Goal: Use online tool/utility: Utilize a website feature to perform a specific function

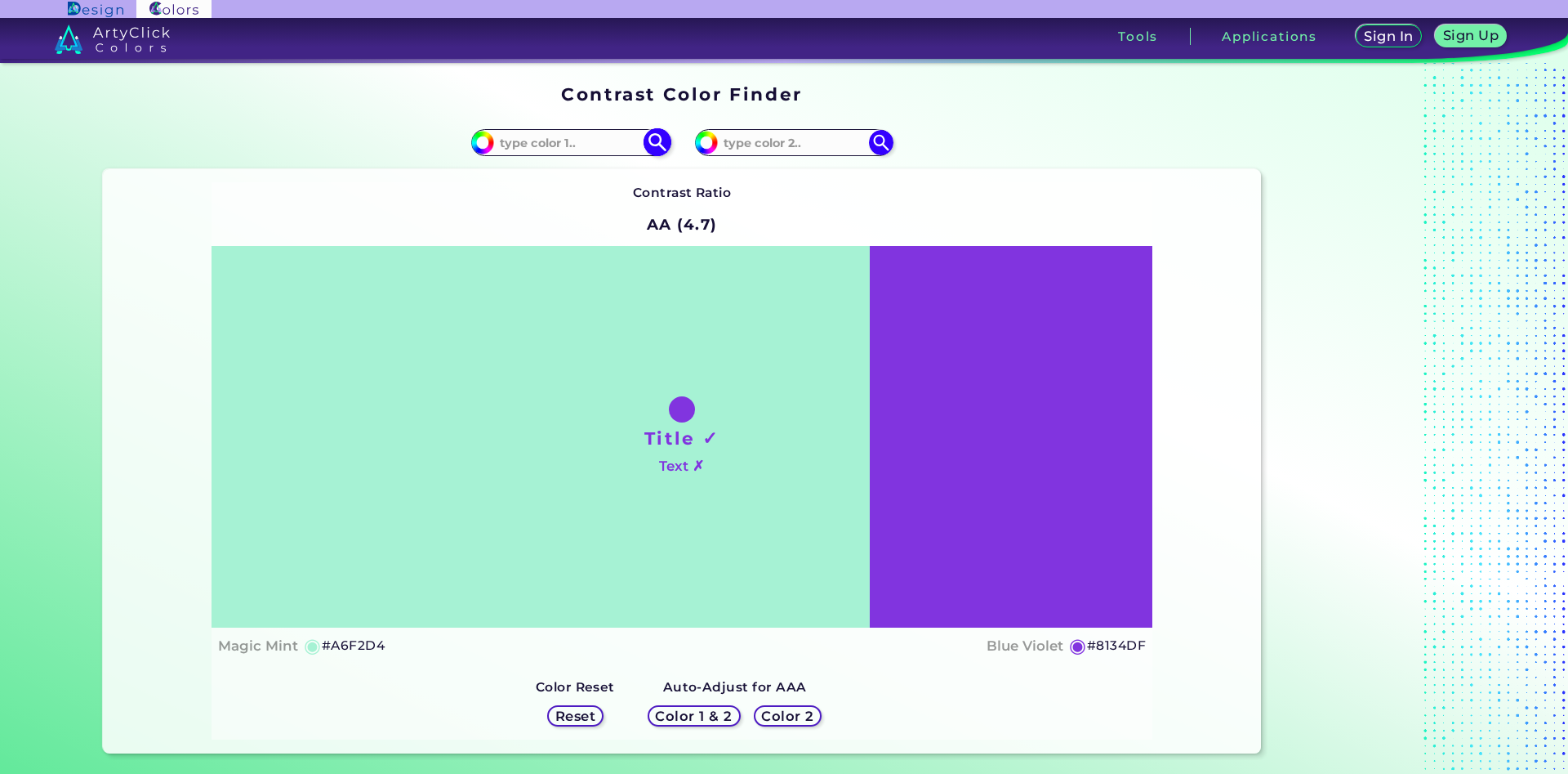
click at [535, 138] on input at bounding box center [570, 142] width 152 height 22
type input "fecdac"
click at [651, 145] on img at bounding box center [657, 142] width 29 height 29
type input "#fecdac"
type input "#FECDAC"
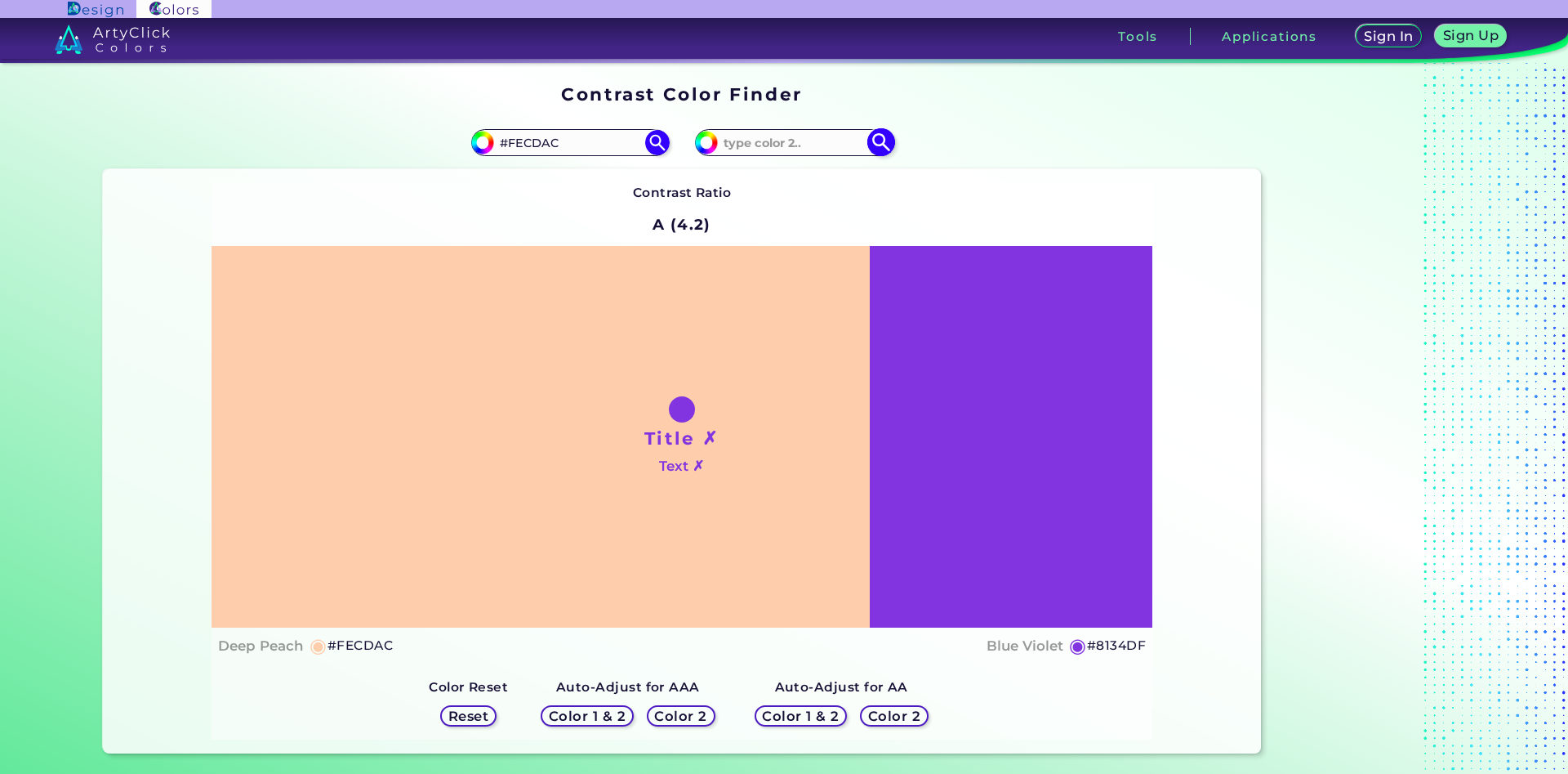
click at [763, 143] on input at bounding box center [794, 142] width 152 height 22
type input "facda3"
click at [878, 141] on img at bounding box center [881, 142] width 29 height 29
type input "#facda3"
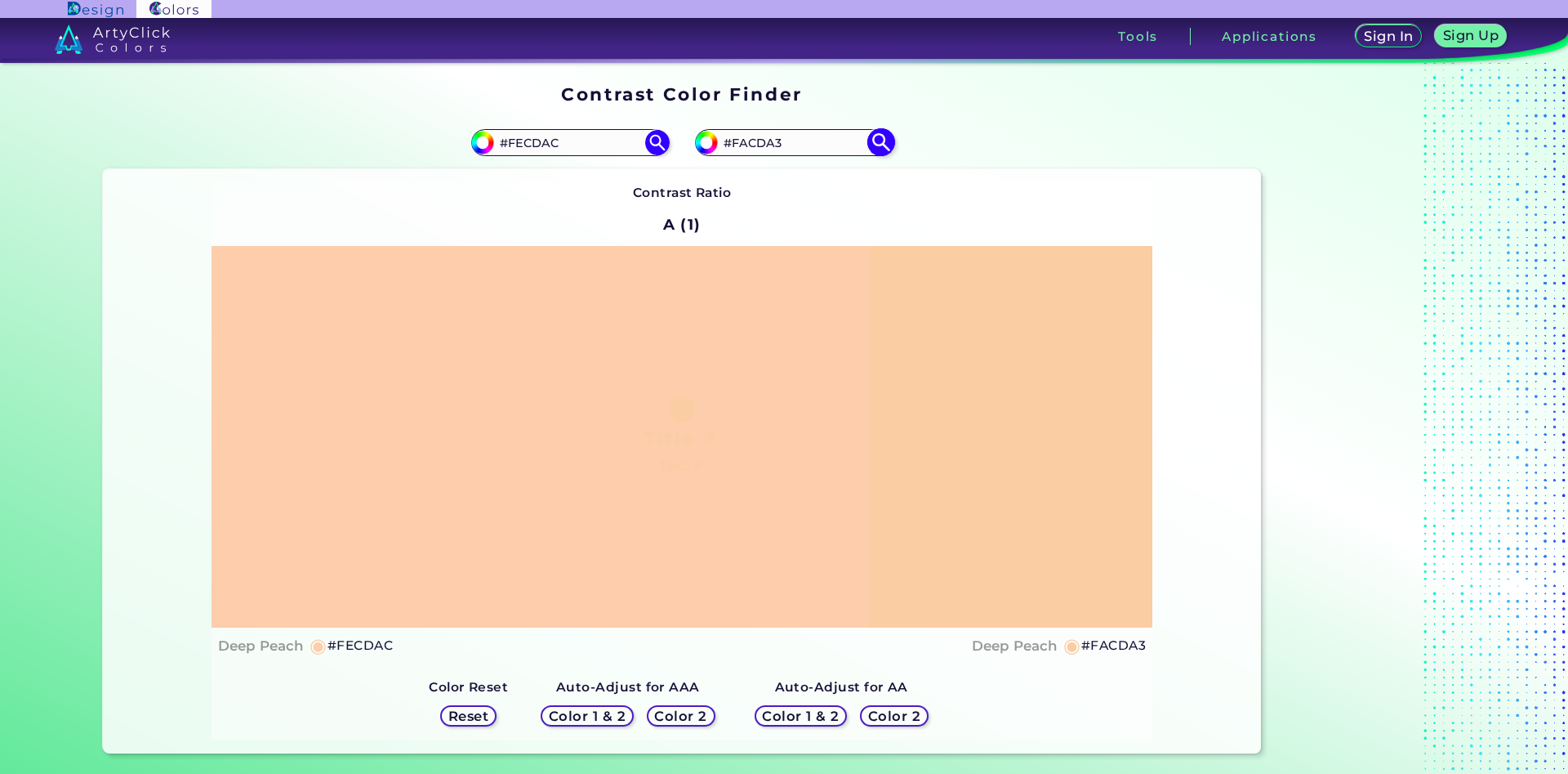
drag, startPoint x: 797, startPoint y: 149, endPoint x: 739, endPoint y: 157, distance: 58.5
click at [739, 154] on input "#FACDA3" at bounding box center [794, 142] width 152 height 22
type input "#Febb78"
click at [880, 141] on img at bounding box center [881, 142] width 29 height 29
type input "#febb78"
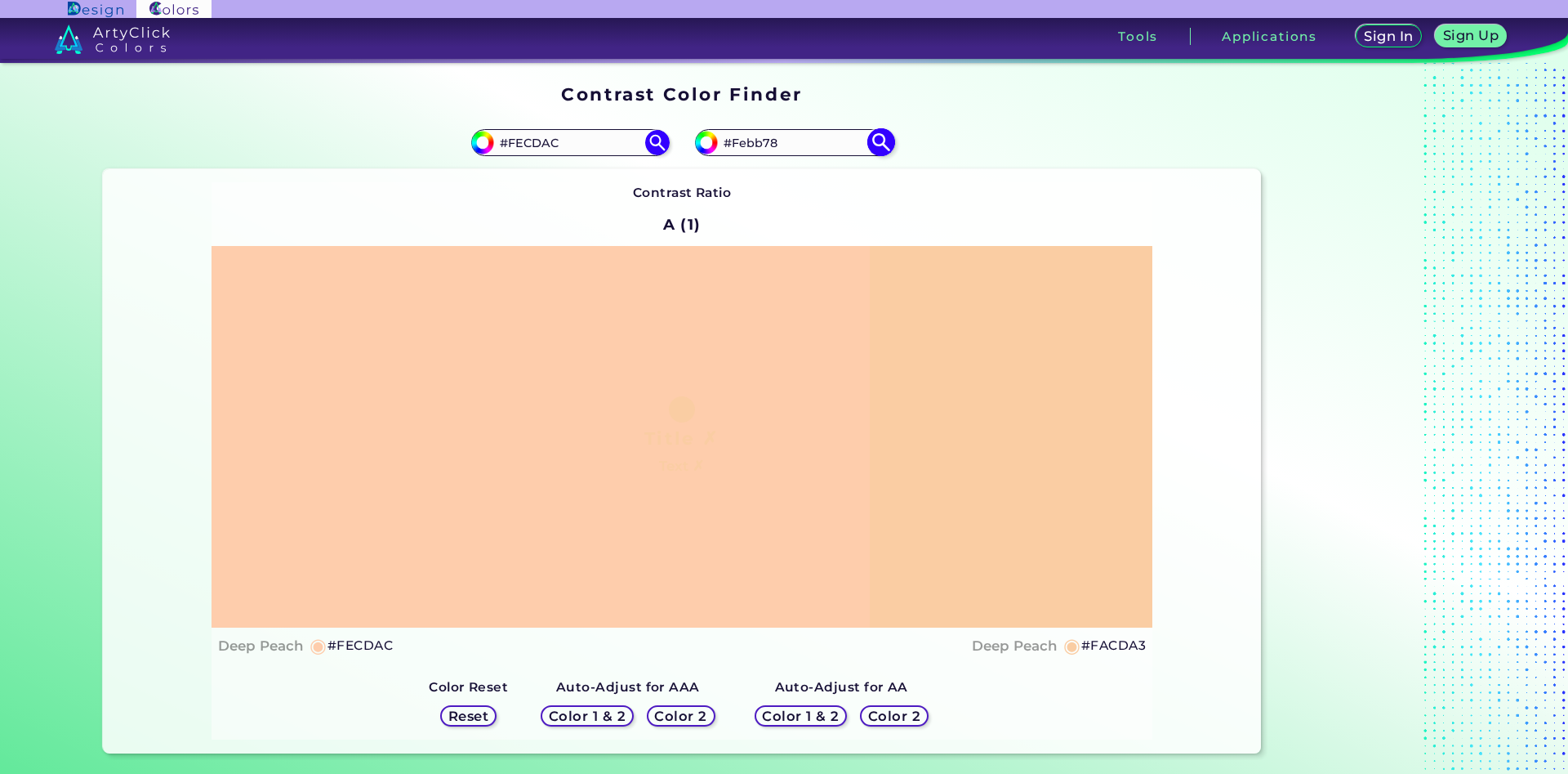
type input "#FEBB78"
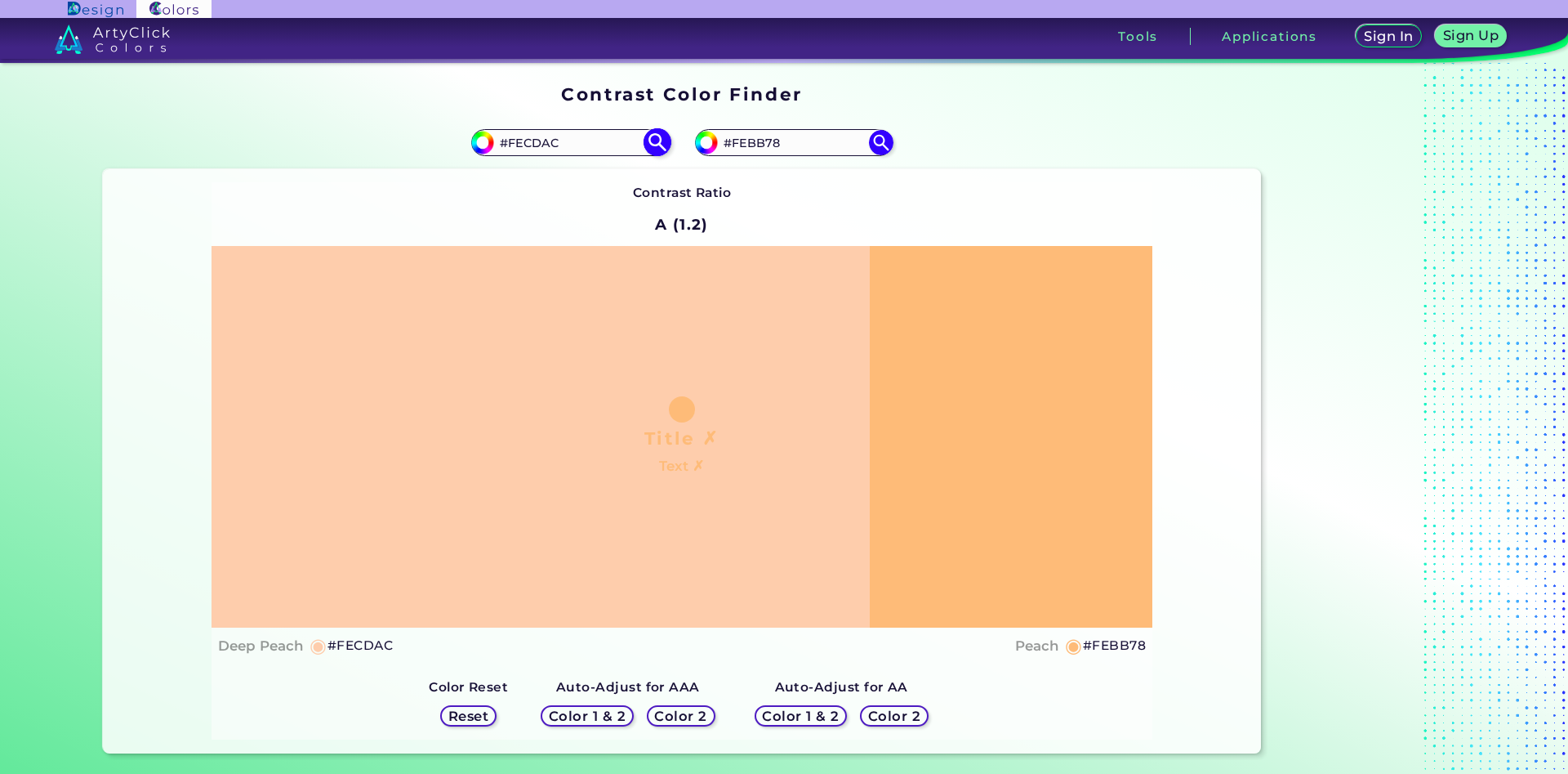
drag, startPoint x: 559, startPoint y: 145, endPoint x: 507, endPoint y: 145, distance: 52.0
click at [507, 145] on input "#FECDAC" at bounding box center [570, 142] width 152 height 22
type input "#ebb392"
type input "#EBB392"
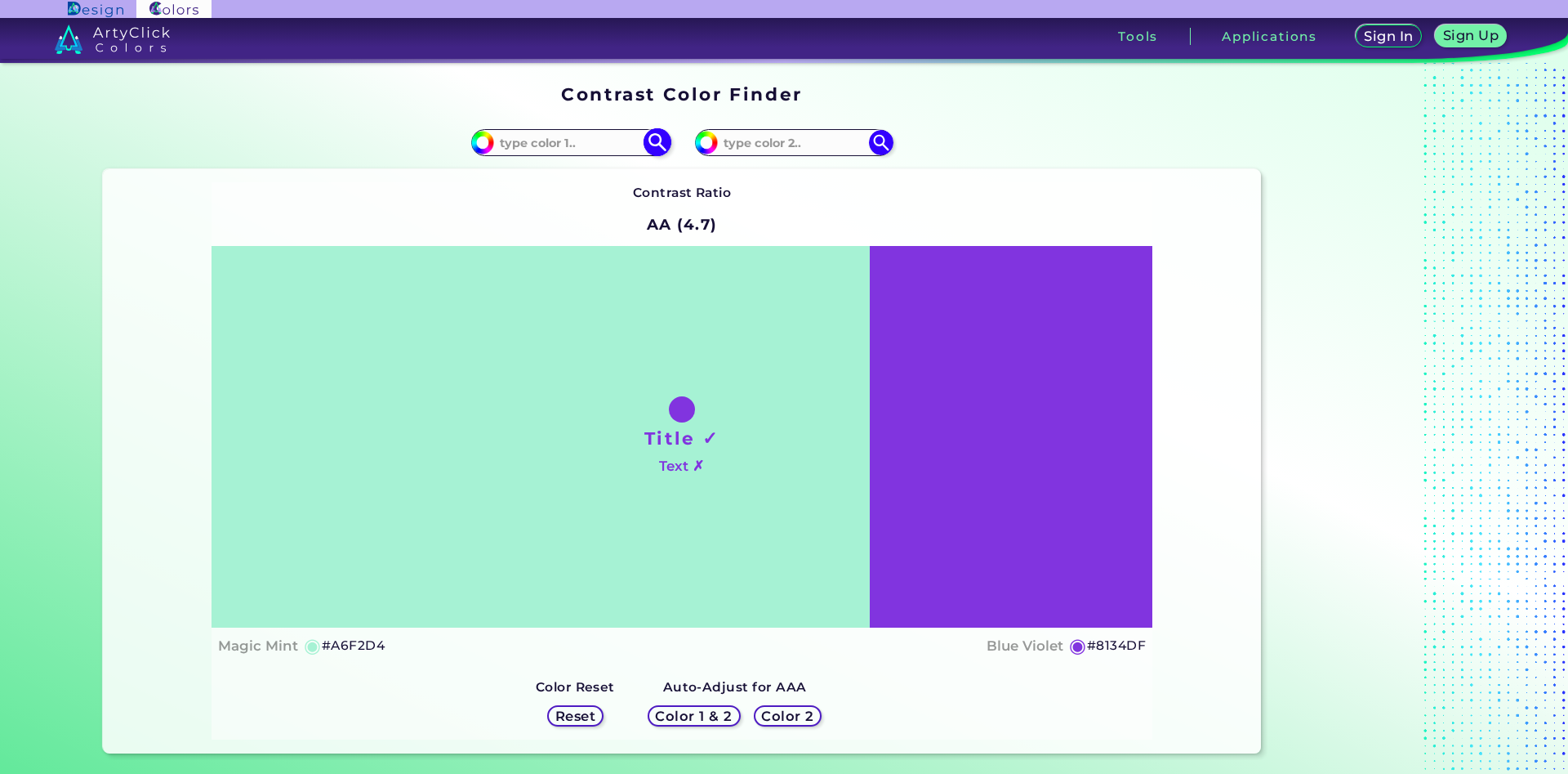
click at [580, 148] on input at bounding box center [570, 142] width 152 height 22
type input "facca3"
click at [648, 140] on img at bounding box center [657, 142] width 29 height 29
type input "#facca3"
type input "#FACCA3"
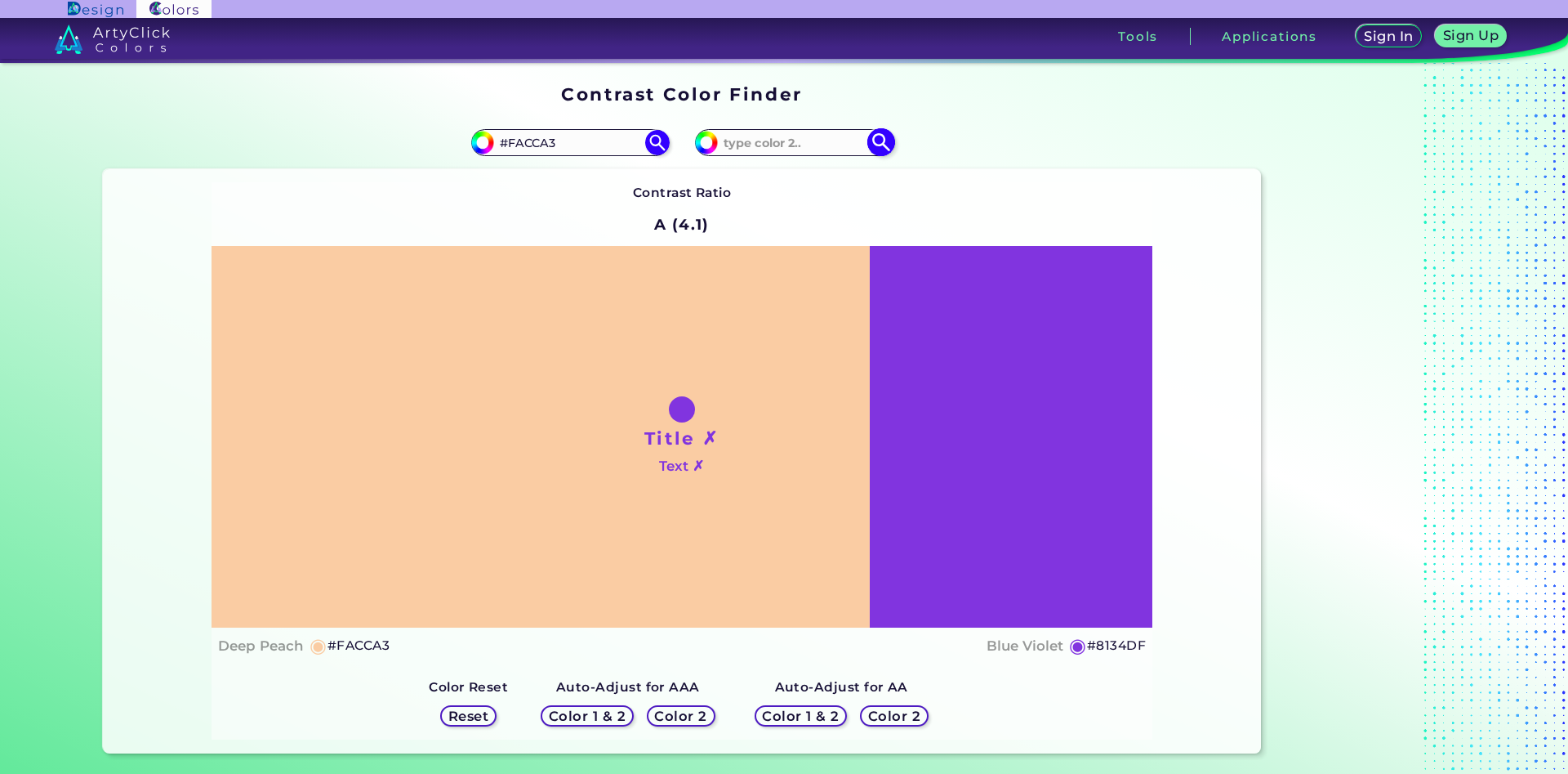
click at [752, 150] on input at bounding box center [794, 142] width 152 height 22
type input "fbcda4"
click at [878, 147] on img at bounding box center [881, 142] width 29 height 29
type input "#fbcda4"
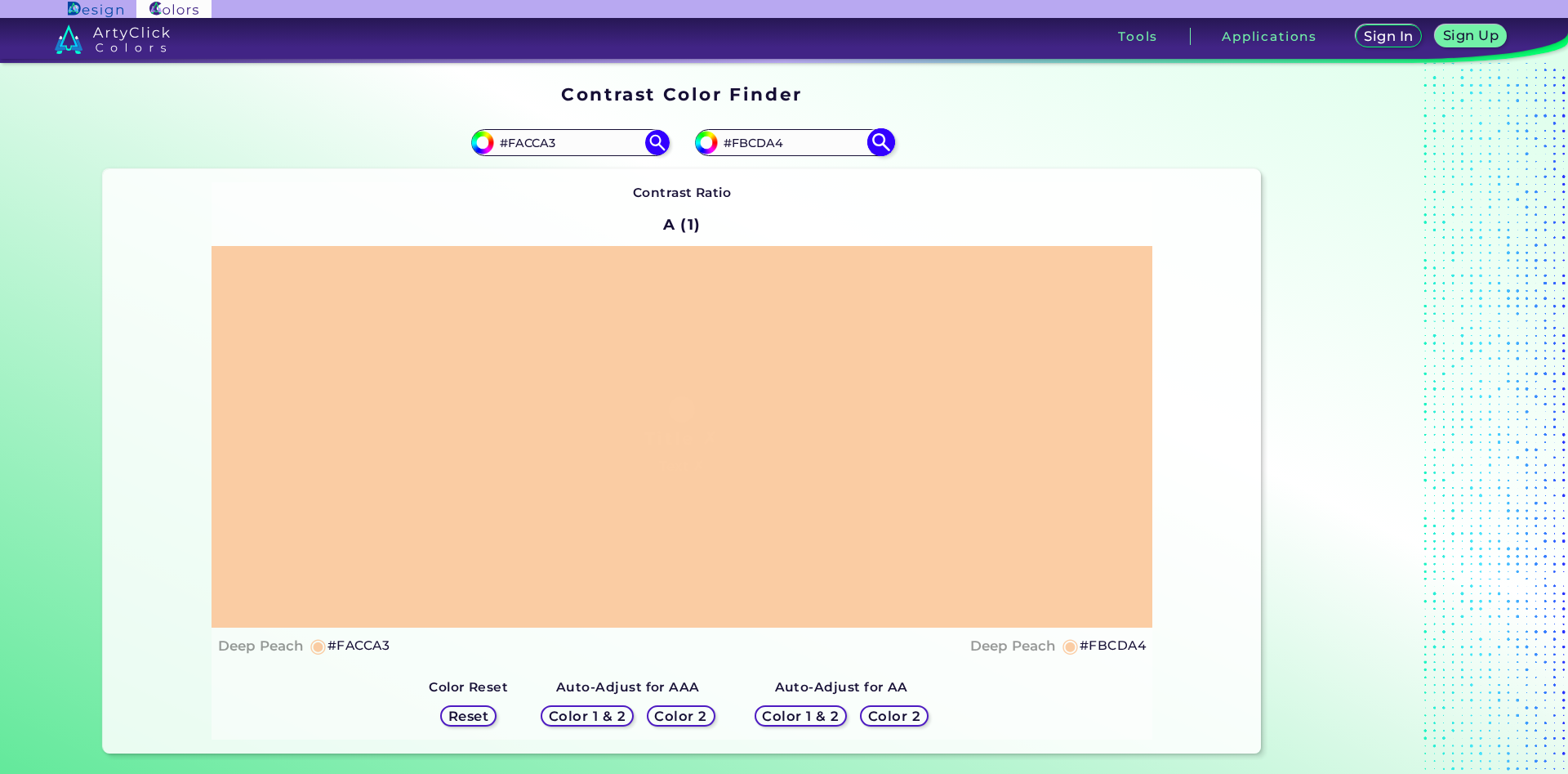
drag, startPoint x: 800, startPoint y: 143, endPoint x: 741, endPoint y: 148, distance: 59.2
click at [741, 148] on input "#FBCDA4" at bounding box center [794, 142] width 152 height 22
type input "#Facda3"
click at [882, 148] on img at bounding box center [881, 142] width 29 height 29
type input "#facda3"
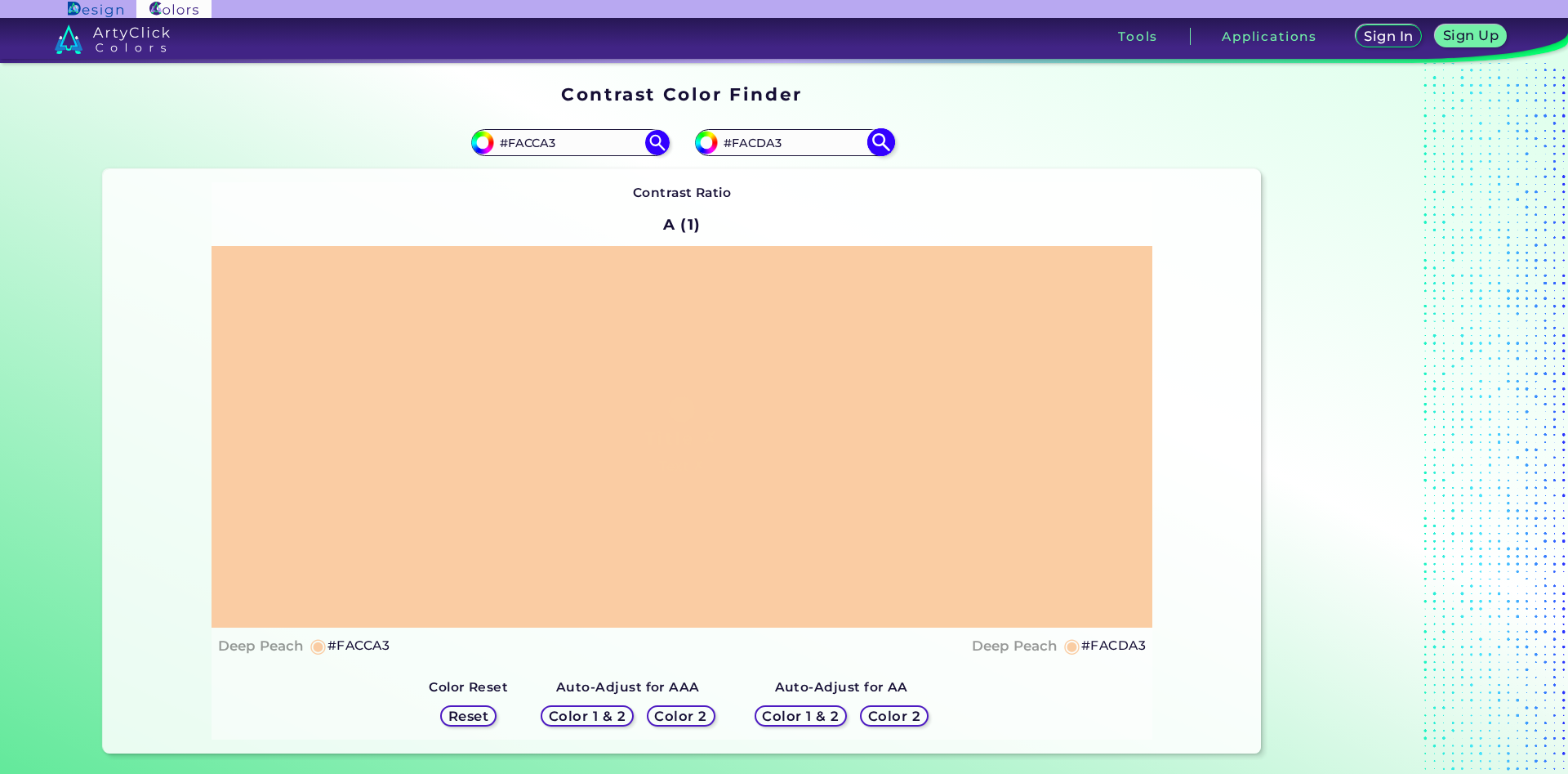
drag, startPoint x: 793, startPoint y: 145, endPoint x: 741, endPoint y: 151, distance: 52.3
click at [741, 151] on input "#FACDA3" at bounding box center [794, 142] width 152 height 22
type input "#Fbc7aa"
click at [878, 146] on img at bounding box center [881, 142] width 29 height 29
type input "#fbc7aa"
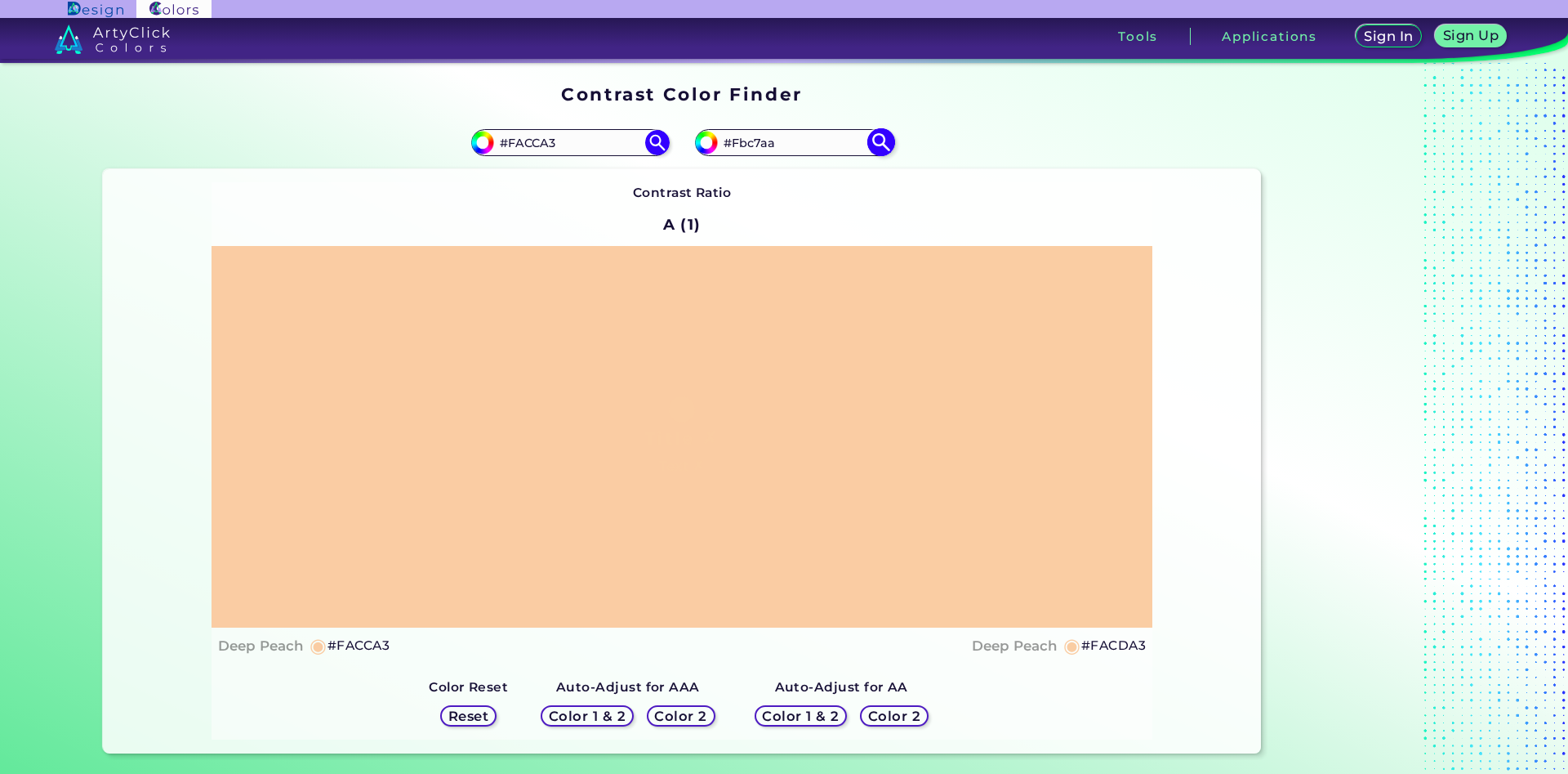
type input "#FBC7AA"
drag, startPoint x: 526, startPoint y: 147, endPoint x: 515, endPoint y: 147, distance: 11.0
click at [515, 147] on input "#FACCA3" at bounding box center [570, 142] width 152 height 22
type input "#FbCCA3"
click at [658, 138] on img at bounding box center [657, 142] width 29 height 29
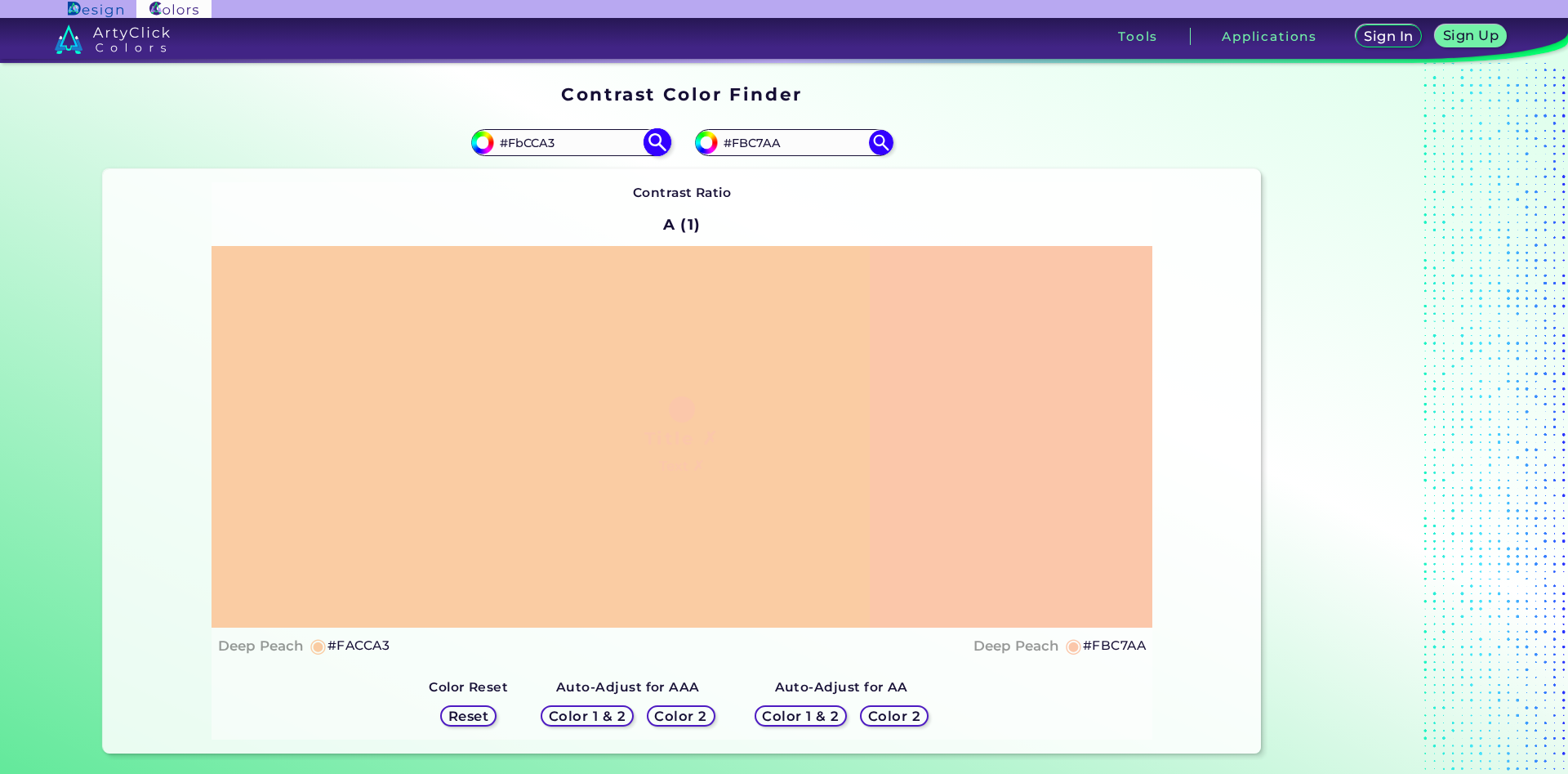
type input "#fbcca3"
click at [550, 148] on input "#FBCCA3" at bounding box center [570, 142] width 152 height 22
type input "#FBCCA1"
click at [652, 141] on img at bounding box center [657, 142] width 29 height 29
type input "#fbcca1"
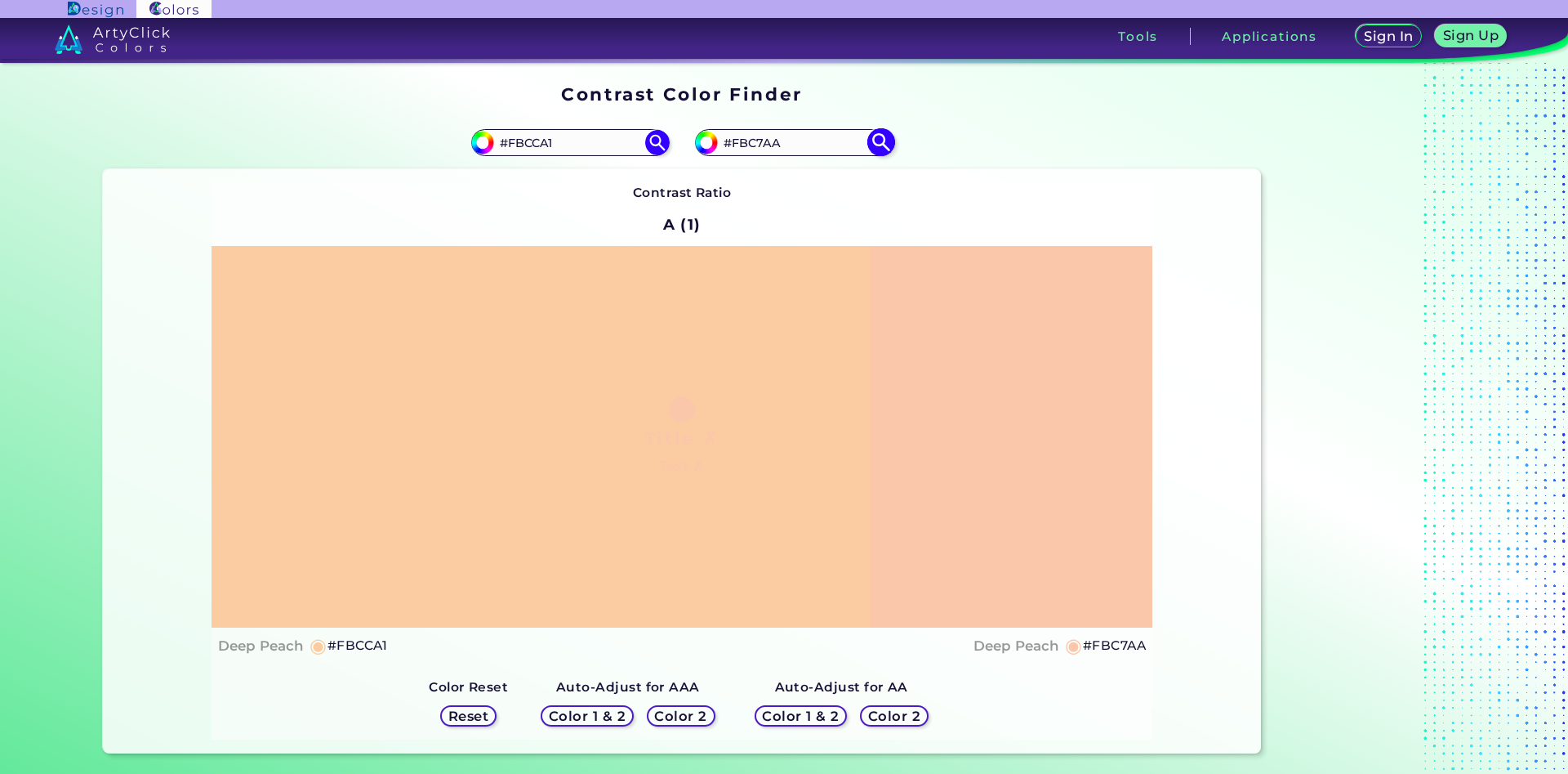
drag, startPoint x: 786, startPoint y: 142, endPoint x: 739, endPoint y: 148, distance: 47.4
click at [739, 148] on input "#FBC7AA" at bounding box center [794, 142] width 152 height 22
click at [878, 143] on img at bounding box center [881, 142] width 29 height 29
click at [735, 147] on input "#Ffacca1" at bounding box center [794, 142] width 152 height 22
drag, startPoint x: 790, startPoint y: 145, endPoint x: 764, endPoint y: 149, distance: 26.3
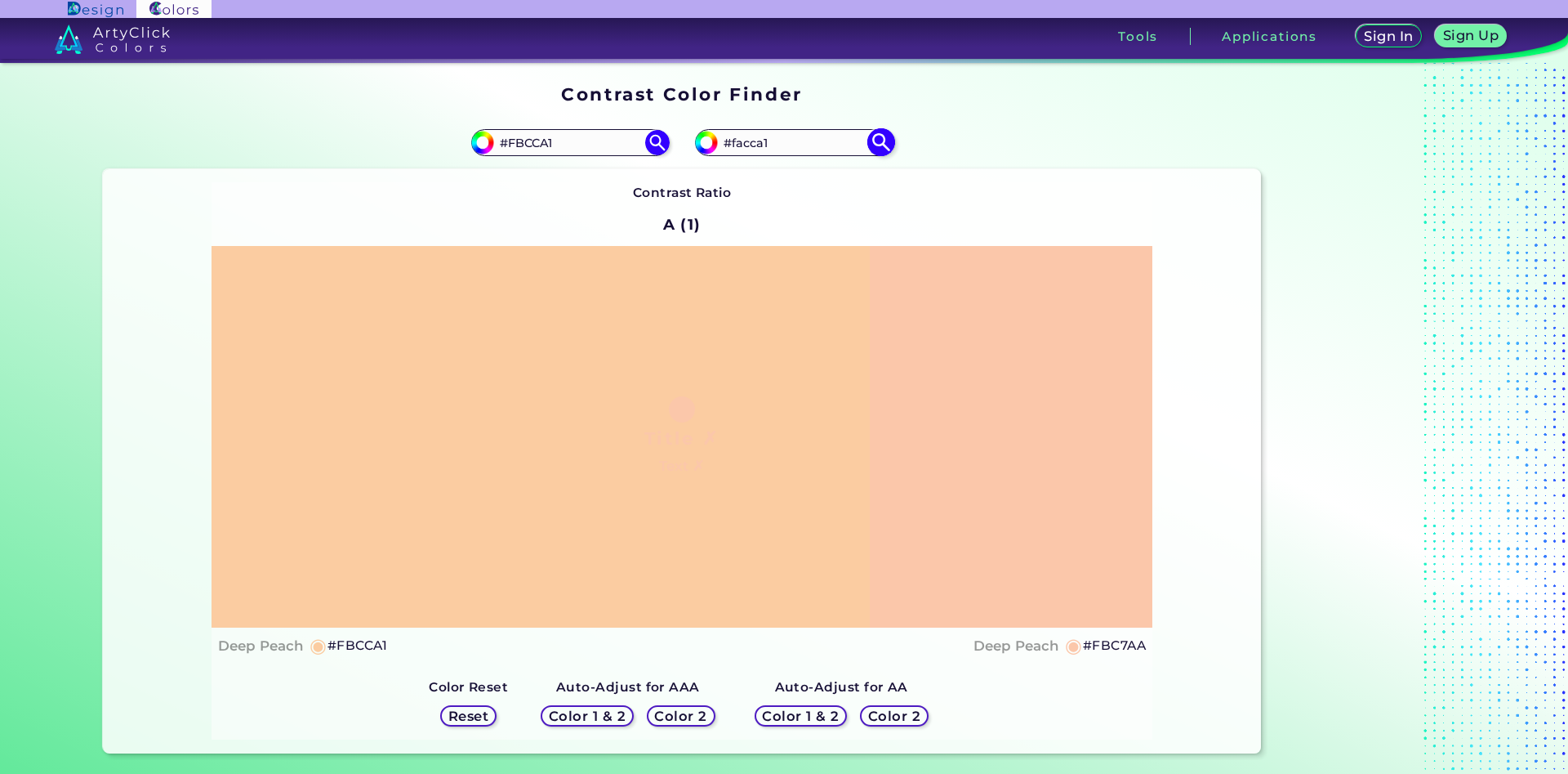
click at [764, 149] on input "#facca1" at bounding box center [794, 142] width 152 height 22
type input "#facca3"
click at [880, 144] on img at bounding box center [881, 142] width 29 height 29
type input "#facca3"
click at [762, 150] on input "#FACCA3" at bounding box center [794, 142] width 152 height 22
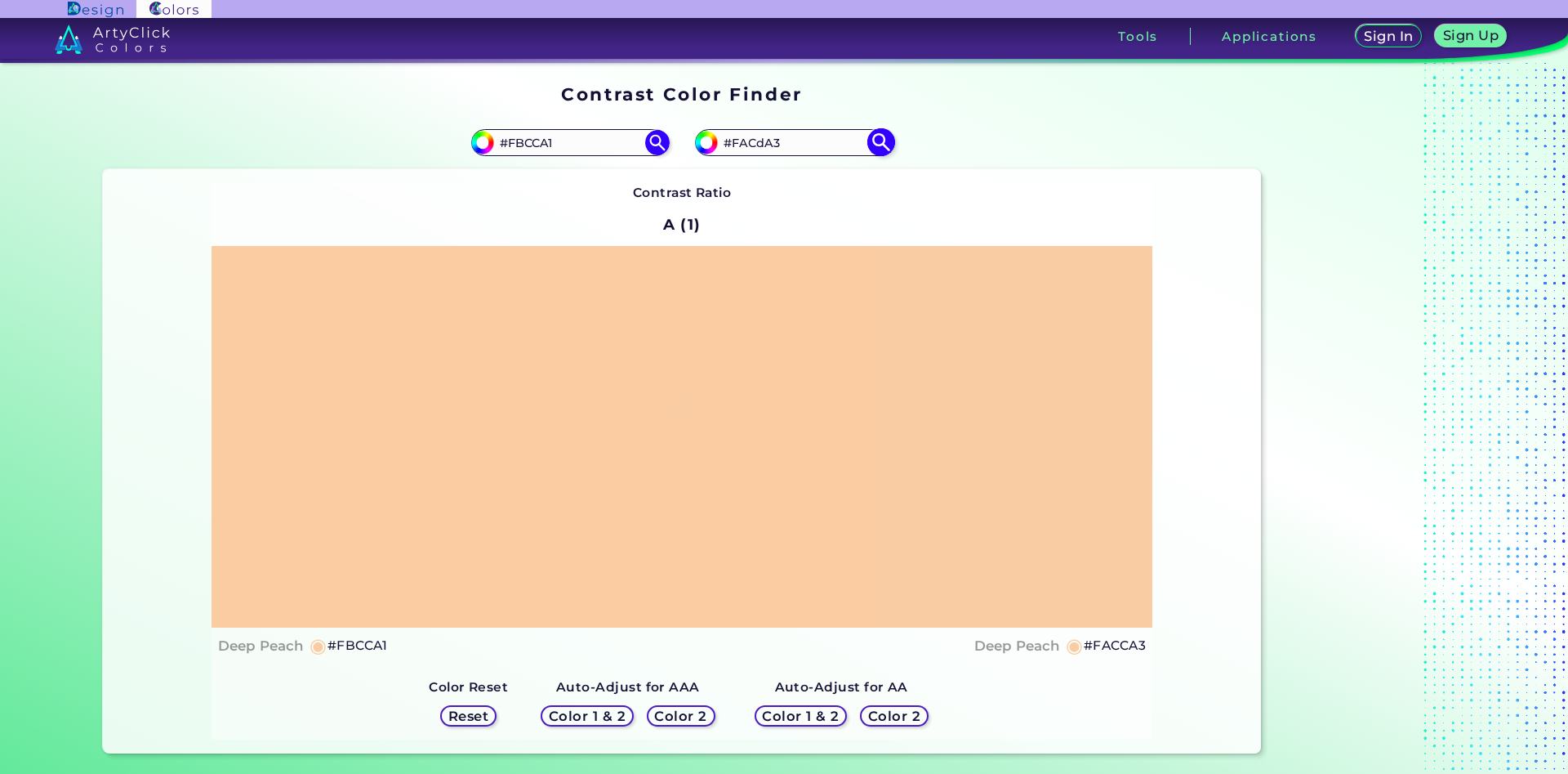
type input "#FACdA3"
click at [875, 143] on img at bounding box center [881, 142] width 29 height 29
type input "#facda3"
type input "#FACDA3"
